Goal: Information Seeking & Learning: Learn about a topic

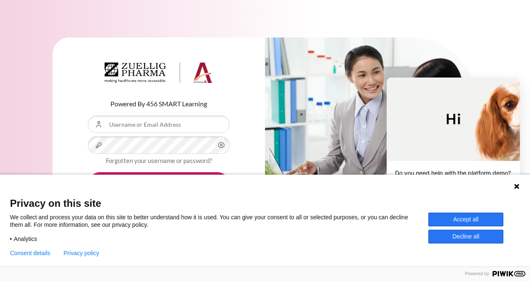
click at [479, 220] on button "Accept all" at bounding box center [465, 219] width 75 height 14
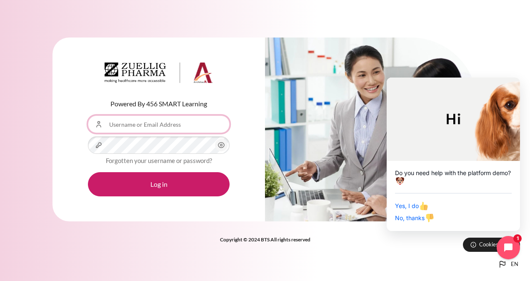
click at [140, 126] on input "Username or Email Address" at bounding box center [159, 123] width 142 height 17
type input "[EMAIL_ADDRESS][DOMAIN_NAME]"
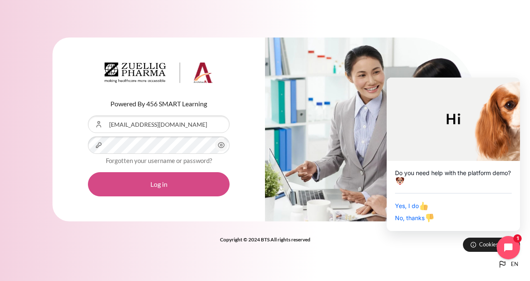
click at [183, 185] on button "Log in" at bounding box center [159, 184] width 142 height 24
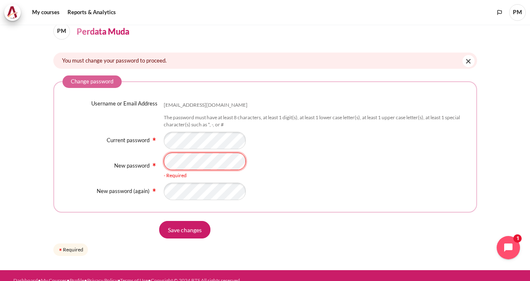
scroll to position [0, 2]
drag, startPoint x: 413, startPoint y: 166, endPoint x: 403, endPoint y: 168, distance: 9.8
click at [413, 166] on div "- Required" at bounding box center [316, 165] width 304 height 27
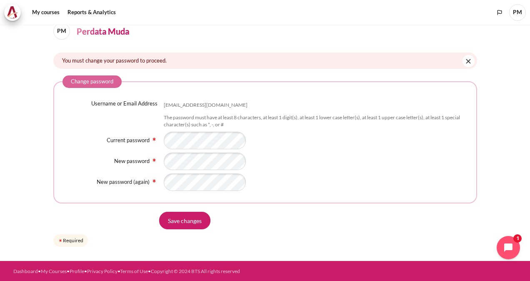
click at [323, 175] on div "Content" at bounding box center [316, 181] width 304 height 17
drag, startPoint x: 192, startPoint y: 217, endPoint x: 264, endPoint y: 207, distance: 73.2
click at [192, 217] on input "Save changes" at bounding box center [184, 220] width 51 height 17
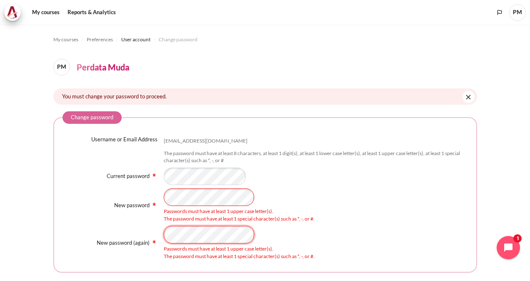
scroll to position [69, 0]
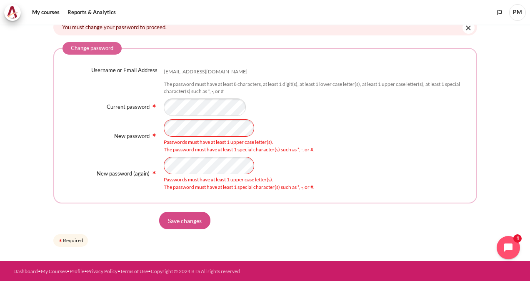
click at [186, 220] on input "Save changes" at bounding box center [184, 220] width 51 height 17
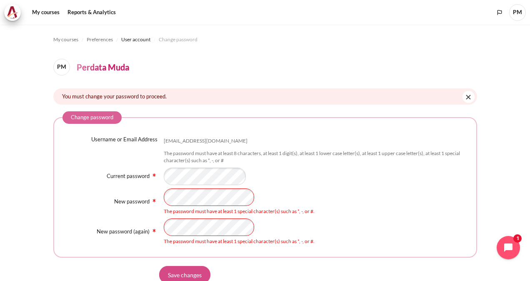
click at [190, 270] on input "Save changes" at bounding box center [184, 274] width 51 height 17
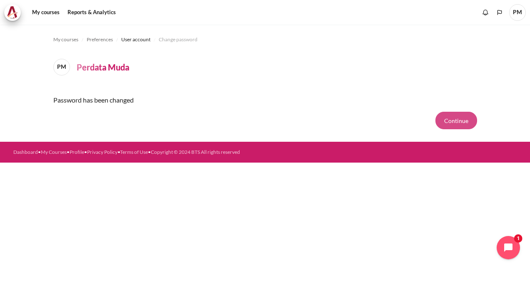
click at [443, 120] on button "Continue" at bounding box center [456, 120] width 42 height 17
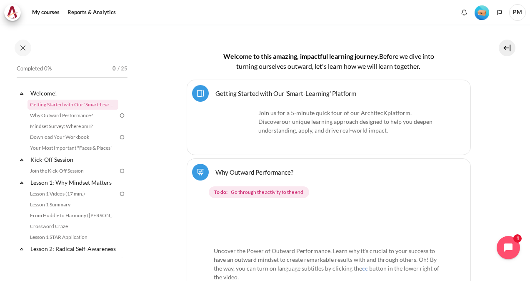
scroll to position [194, 0]
click at [81, 120] on link "Why Outward Performance?" at bounding box center [72, 115] width 91 height 10
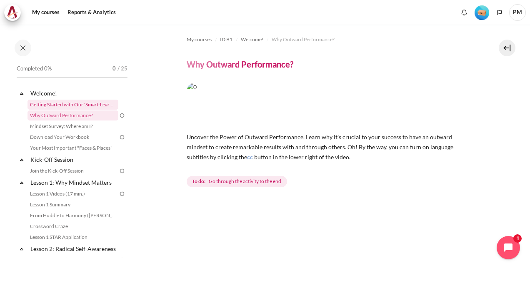
click at [80, 107] on link "Getting Started with Our 'Smart-Learning' Platform" at bounding box center [72, 105] width 91 height 10
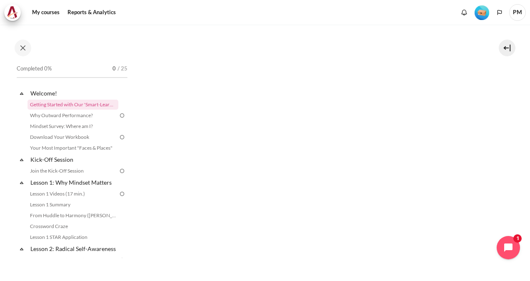
scroll to position [97, 0]
click at [271, 177] on img "Content" at bounding box center [329, 156] width 284 height 118
click at [377, 182] on img "Content" at bounding box center [329, 156] width 284 height 118
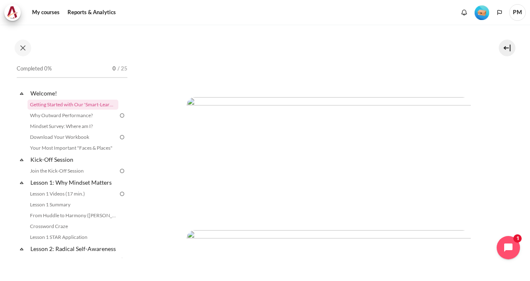
click at [461, 191] on img "Content" at bounding box center [329, 156] width 284 height 118
click at [331, 156] on img "Content" at bounding box center [329, 156] width 284 height 118
click at [447, 152] on img "Content" at bounding box center [329, 59] width 284 height 242
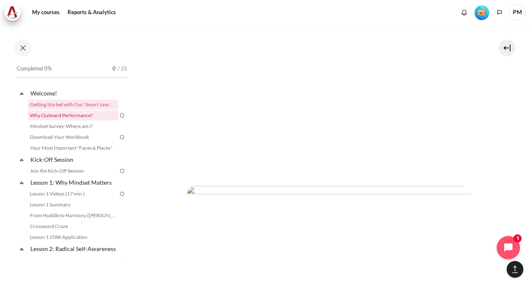
click at [67, 118] on link "Why Outward Performance?" at bounding box center [72, 115] width 91 height 10
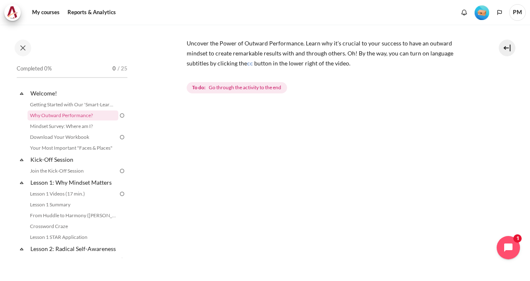
scroll to position [97, 0]
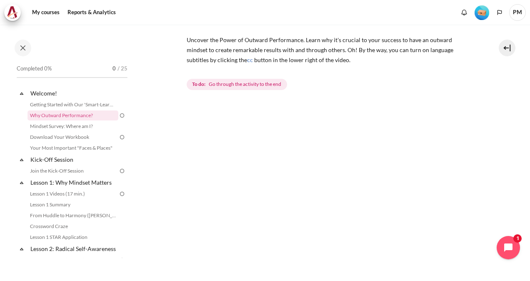
click at [240, 85] on span "Go through the activity to the end" at bounding box center [245, 83] width 72 height 7
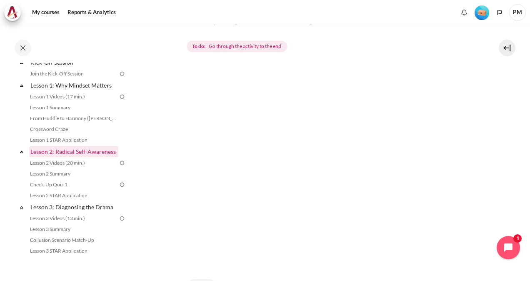
scroll to position [0, 0]
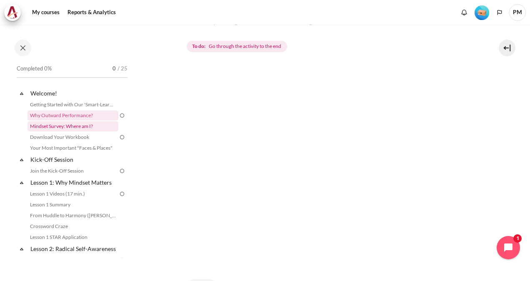
click at [72, 126] on link "Mindset Survey: Where am I?" at bounding box center [72, 126] width 91 height 10
